Goal: Communication & Community: Participate in discussion

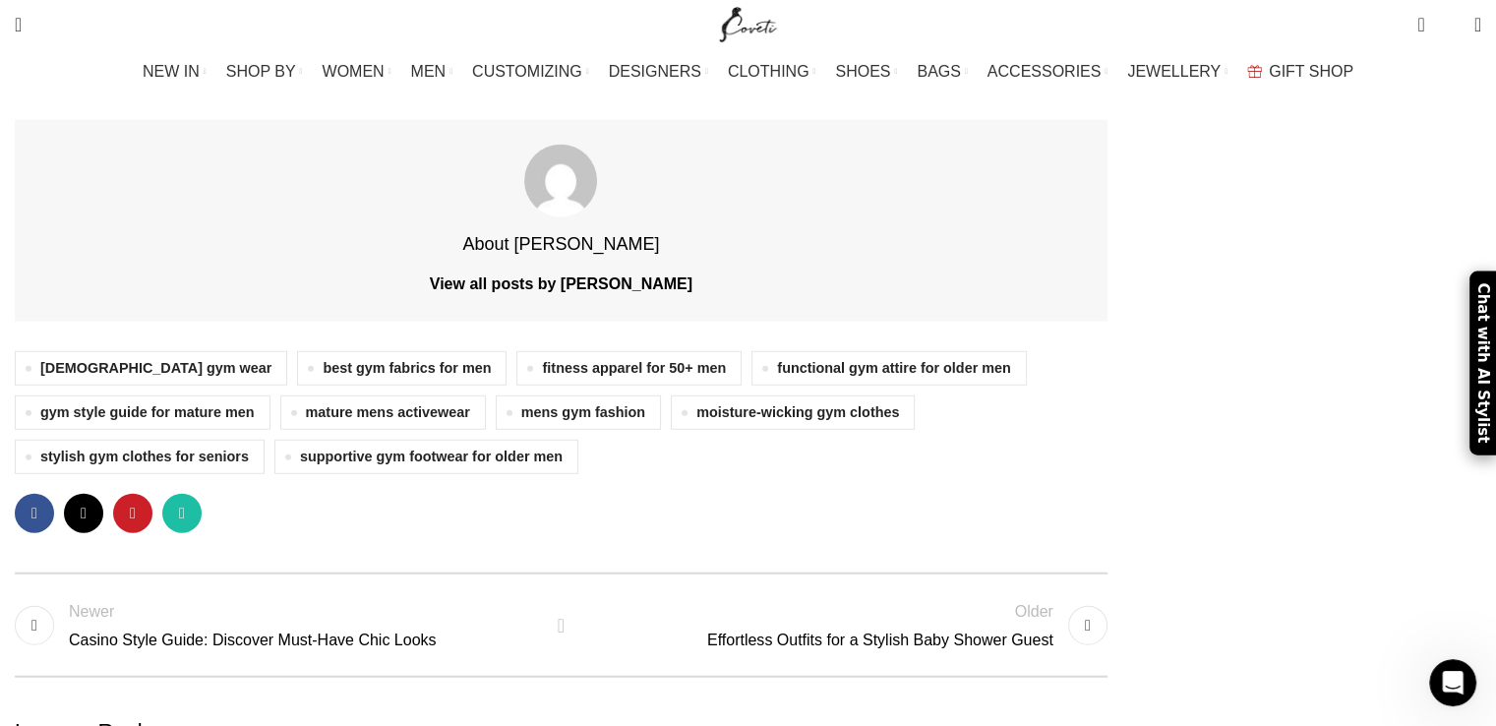
scroll to position [4781, 0]
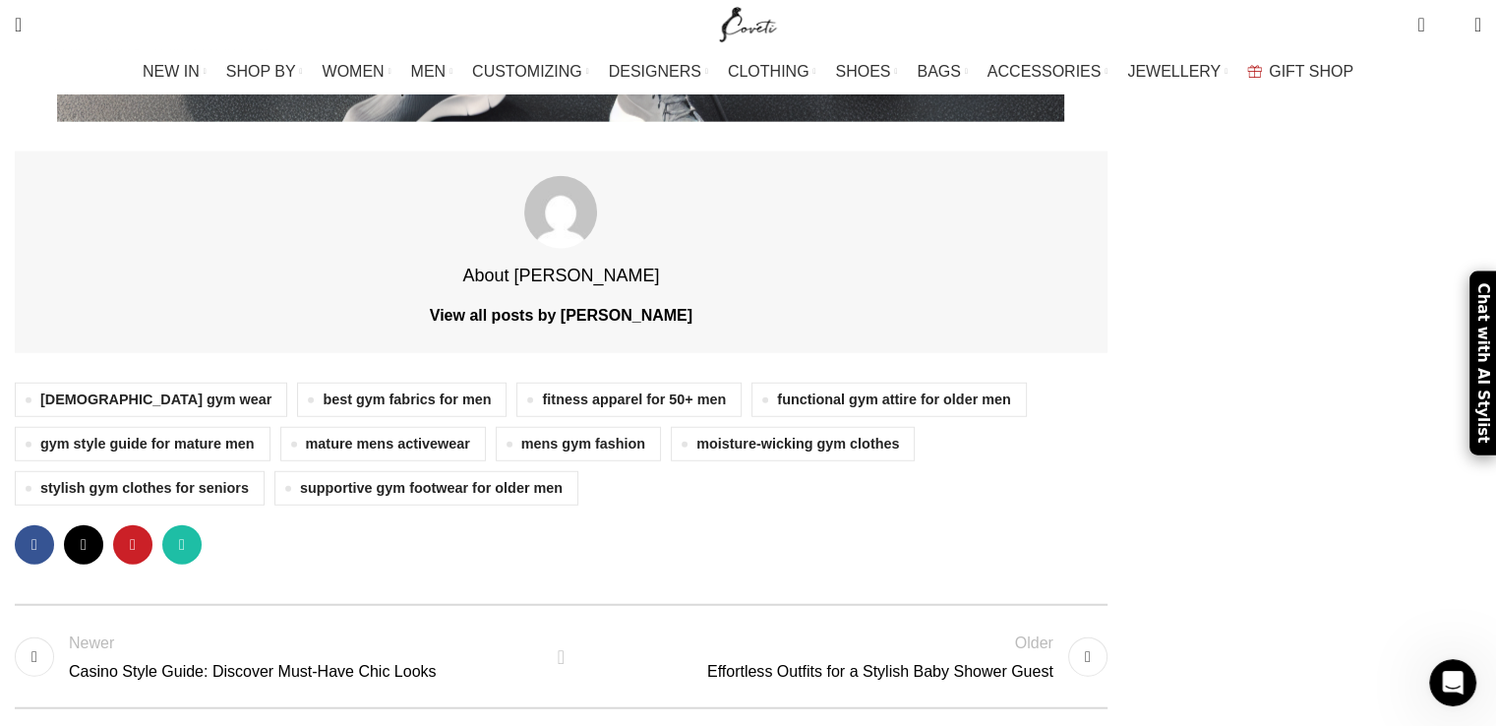
paste textarea "Only this submit proved that any frame isn't always identical you and your level"
paste textarea "Great percentage! This submit may be very beneficial."
drag, startPoint x: 454, startPoint y: 442, endPoint x: 414, endPoint y: 410, distance: 50.4
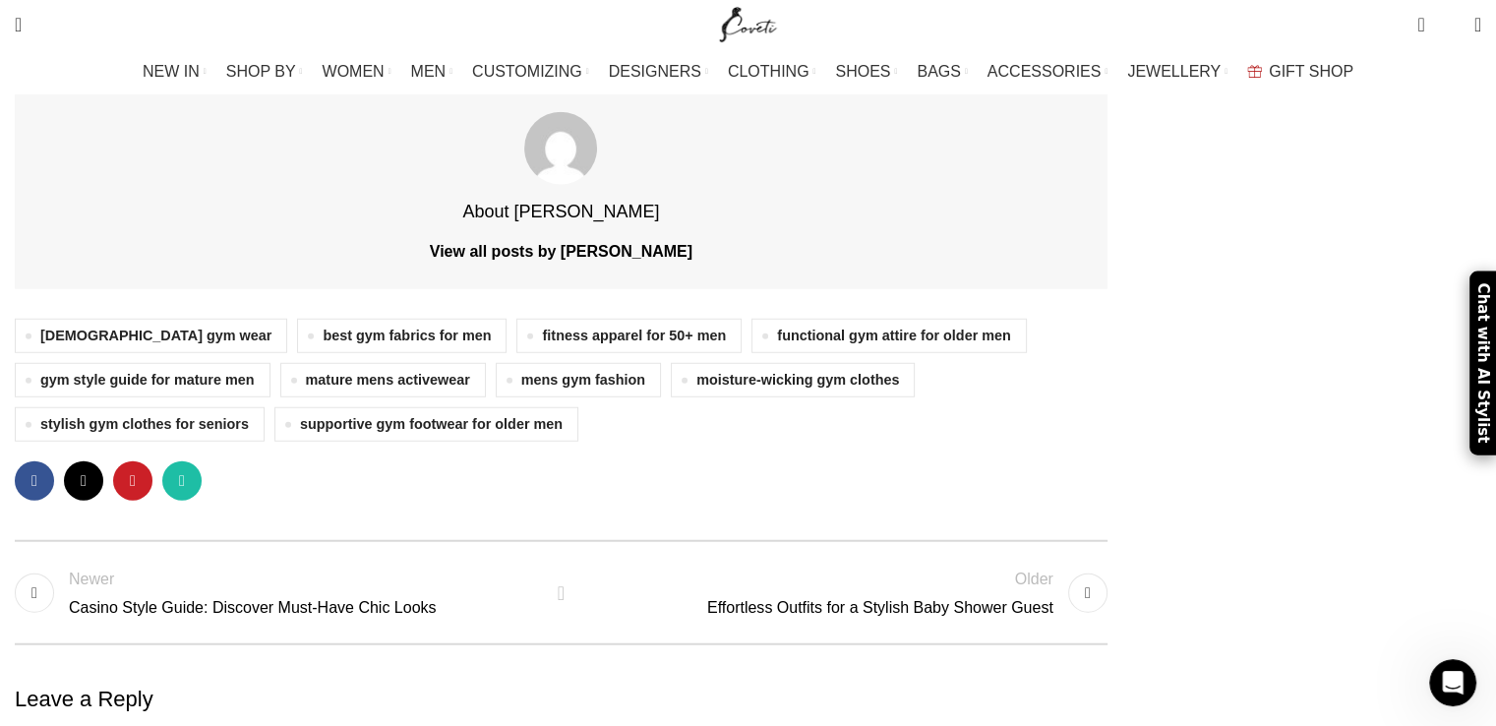
scroll to position [4880, 0]
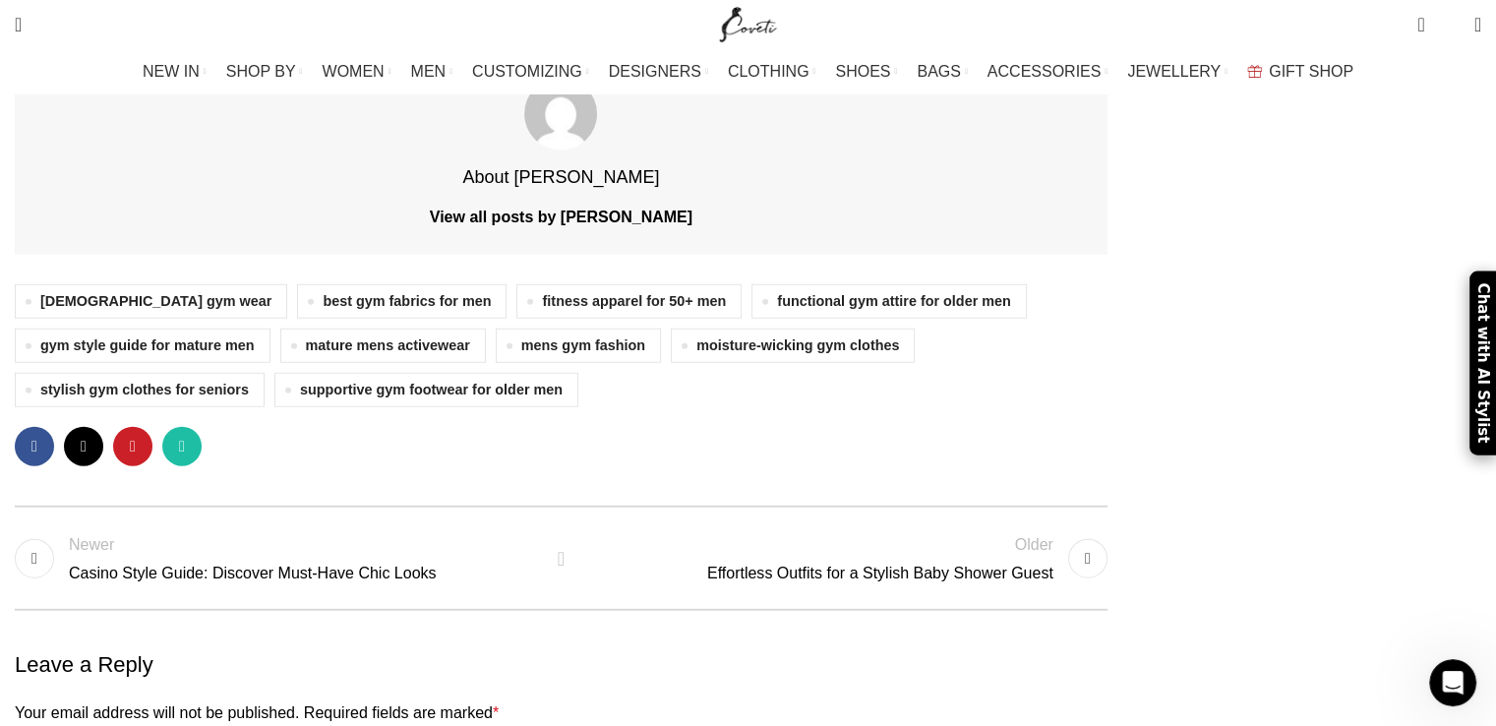
type textarea "Only this submit proved that any frame isn't always identical you and your leve…"
paste input "Custom Activewear"
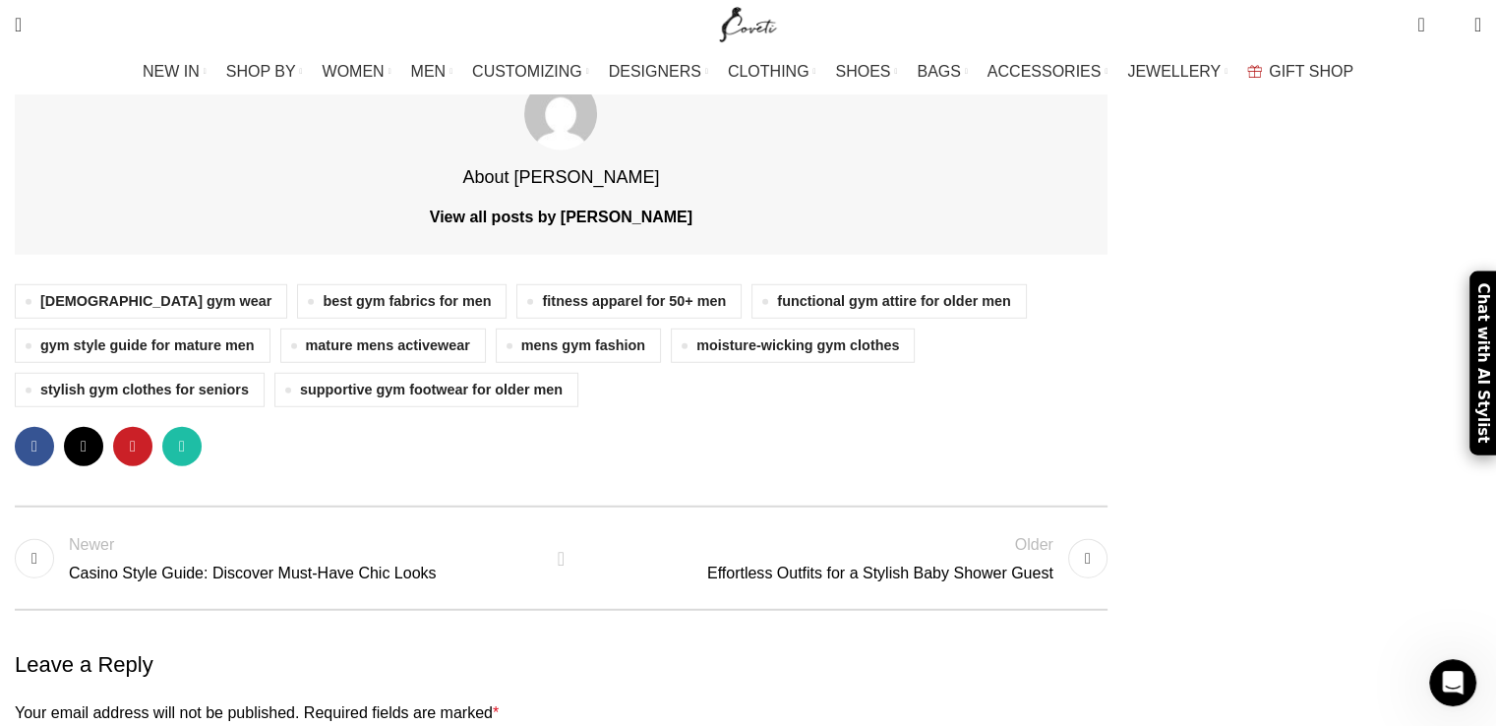
type input "Custom Activewear"
type input "greatfitsports5@gmail.com"
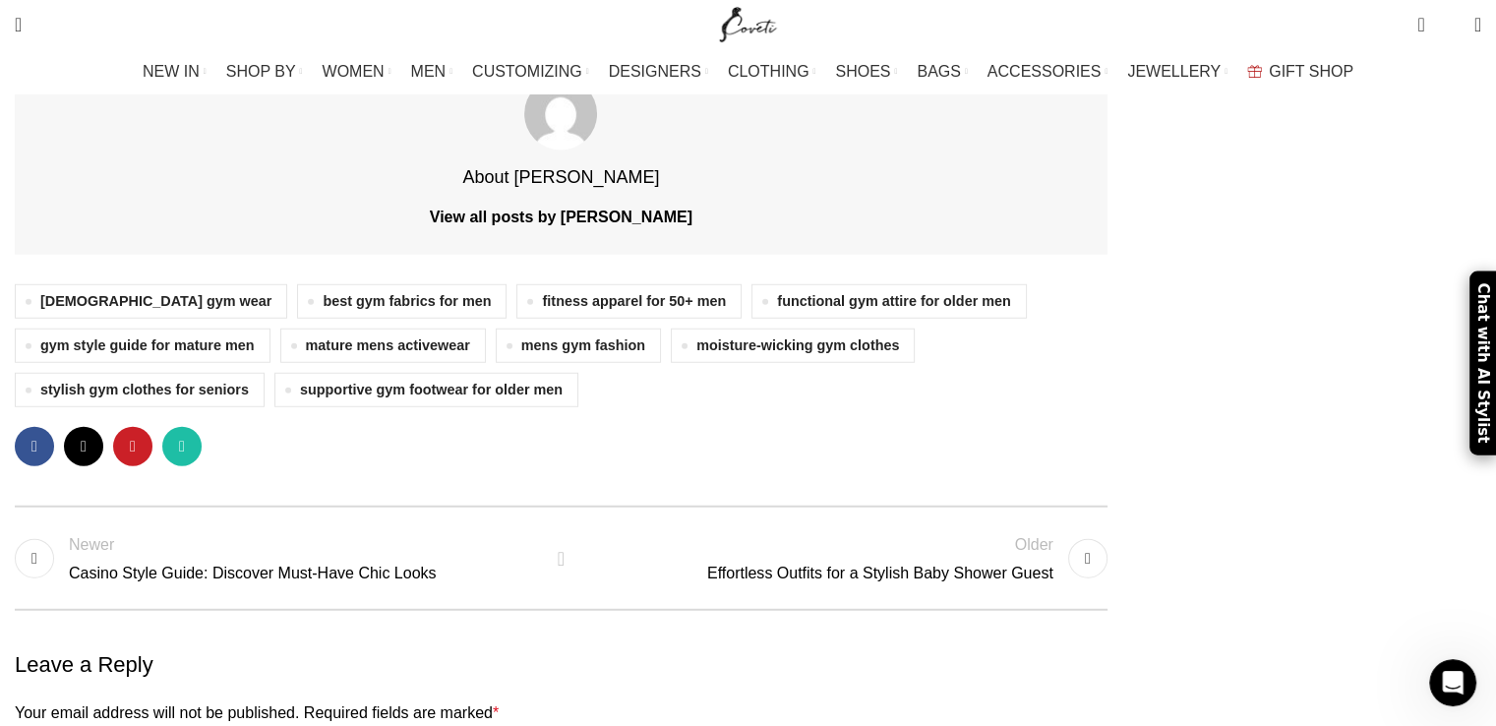
paste input "https://greatfitsports.com/"
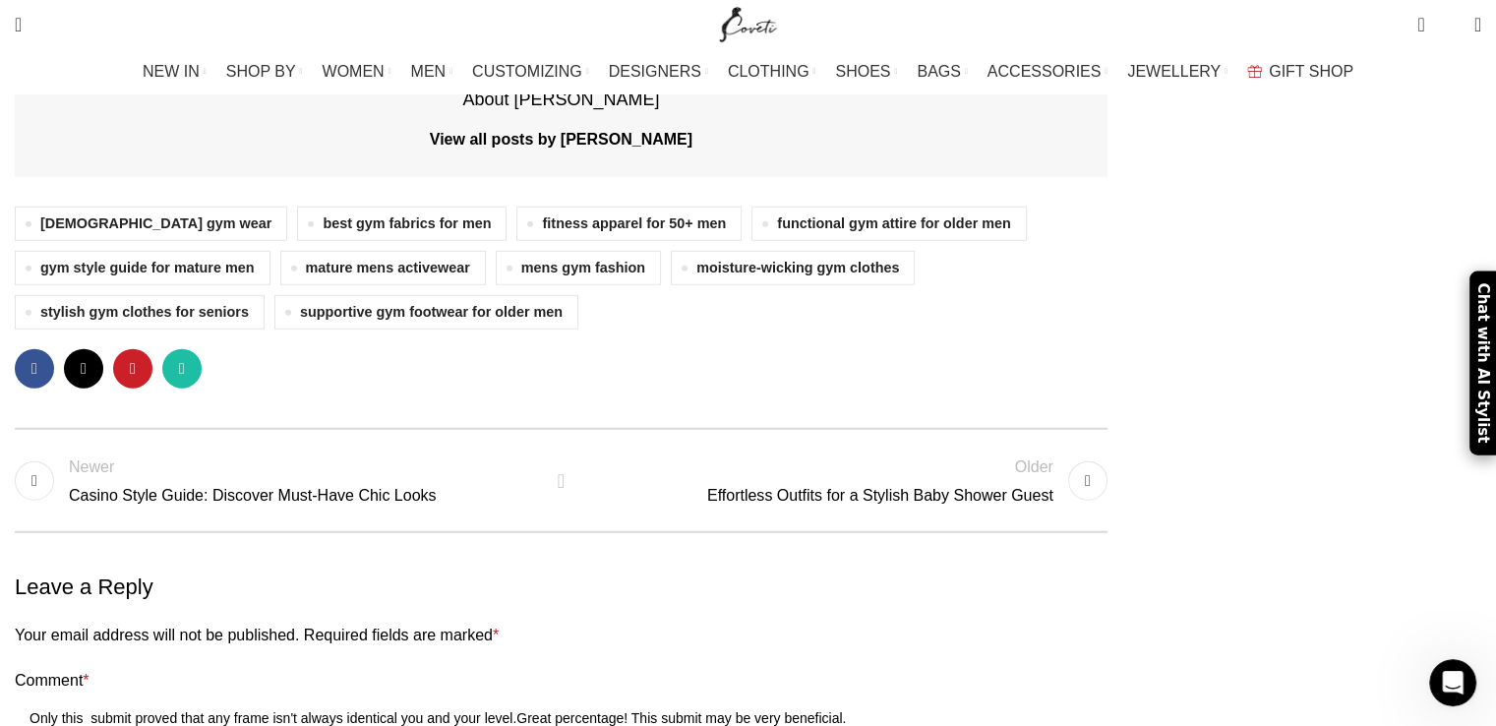
scroll to position [4978, 0]
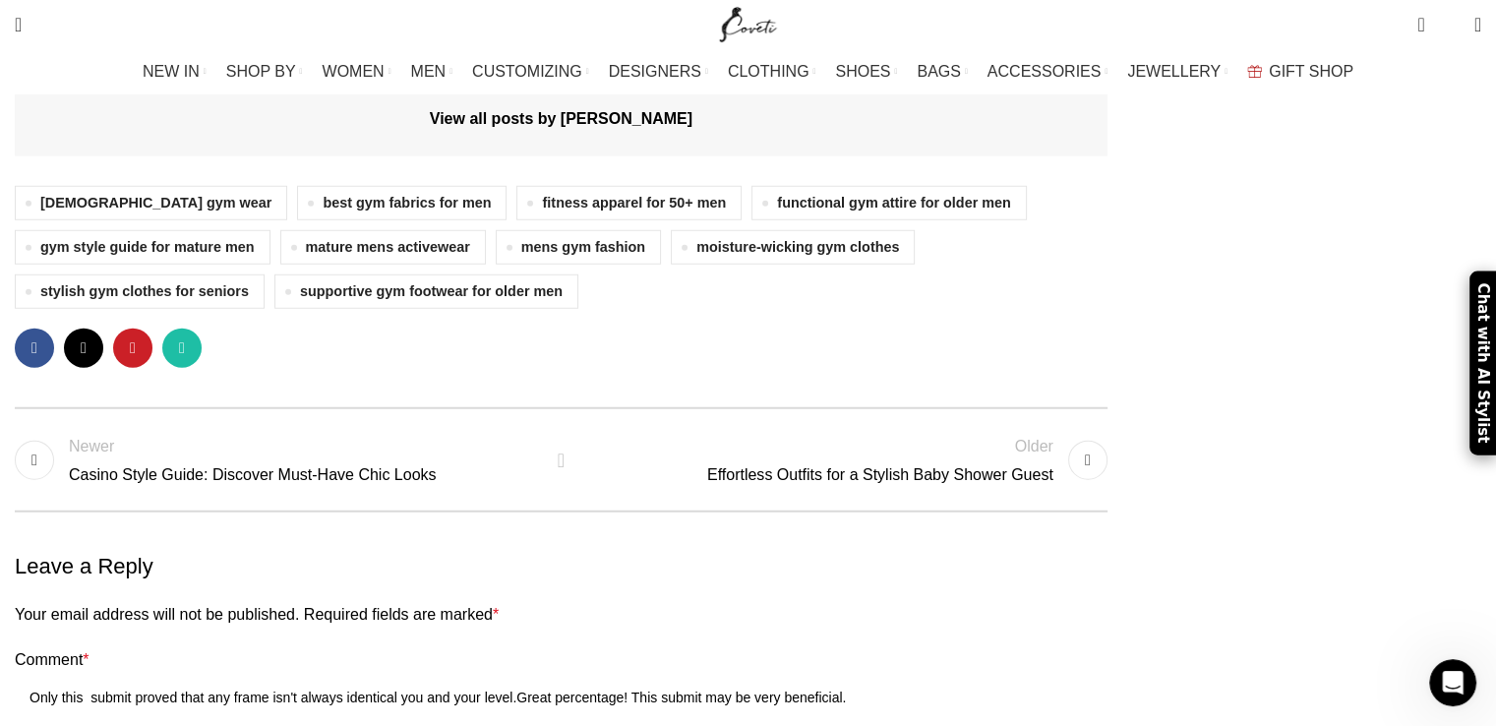
type input "https://greatfitsports.com/"
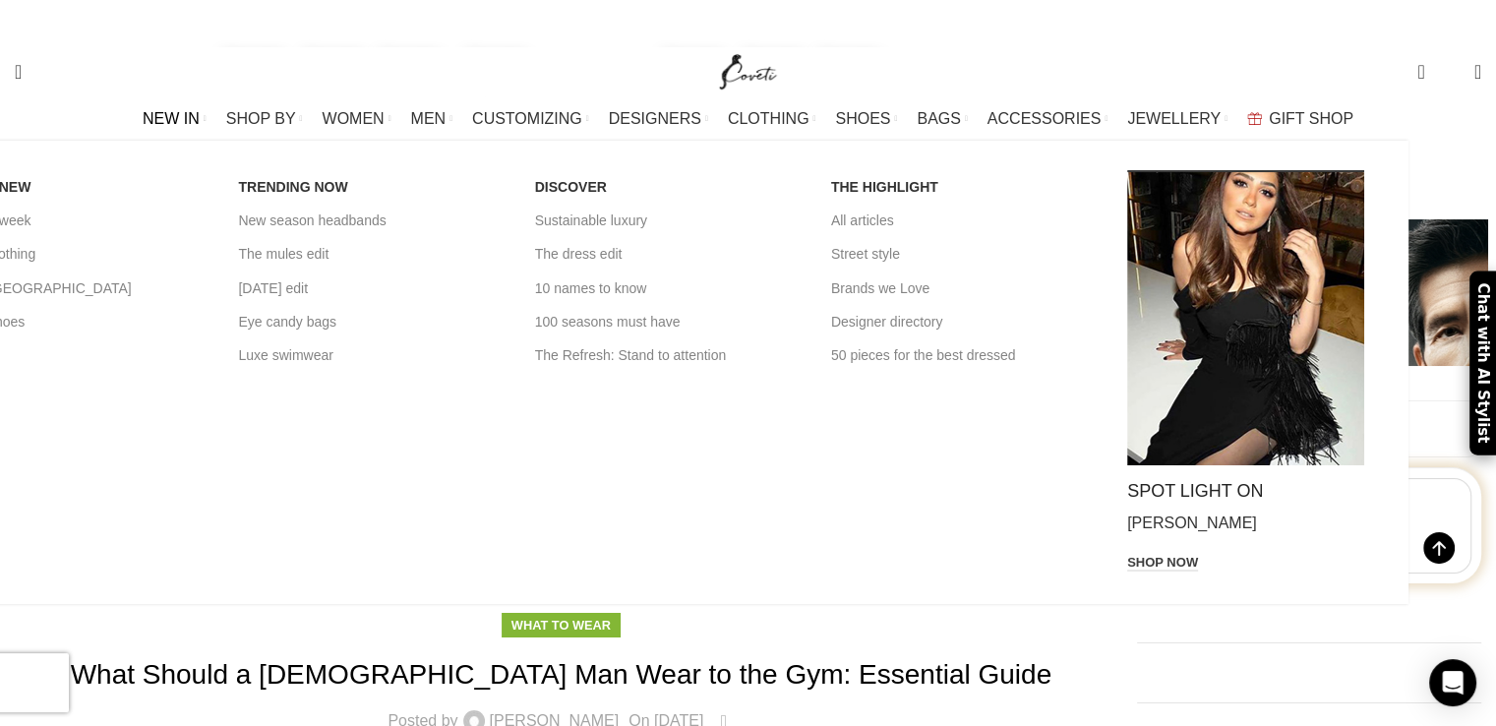
click at [6, 281] on div "WHAT'S NEW New this week New in clothing New in [GEOGRAPHIC_DATA] New in shoes …" at bounding box center [660, 372] width 1496 height 463
